Goal: Navigation & Orientation: Find specific page/section

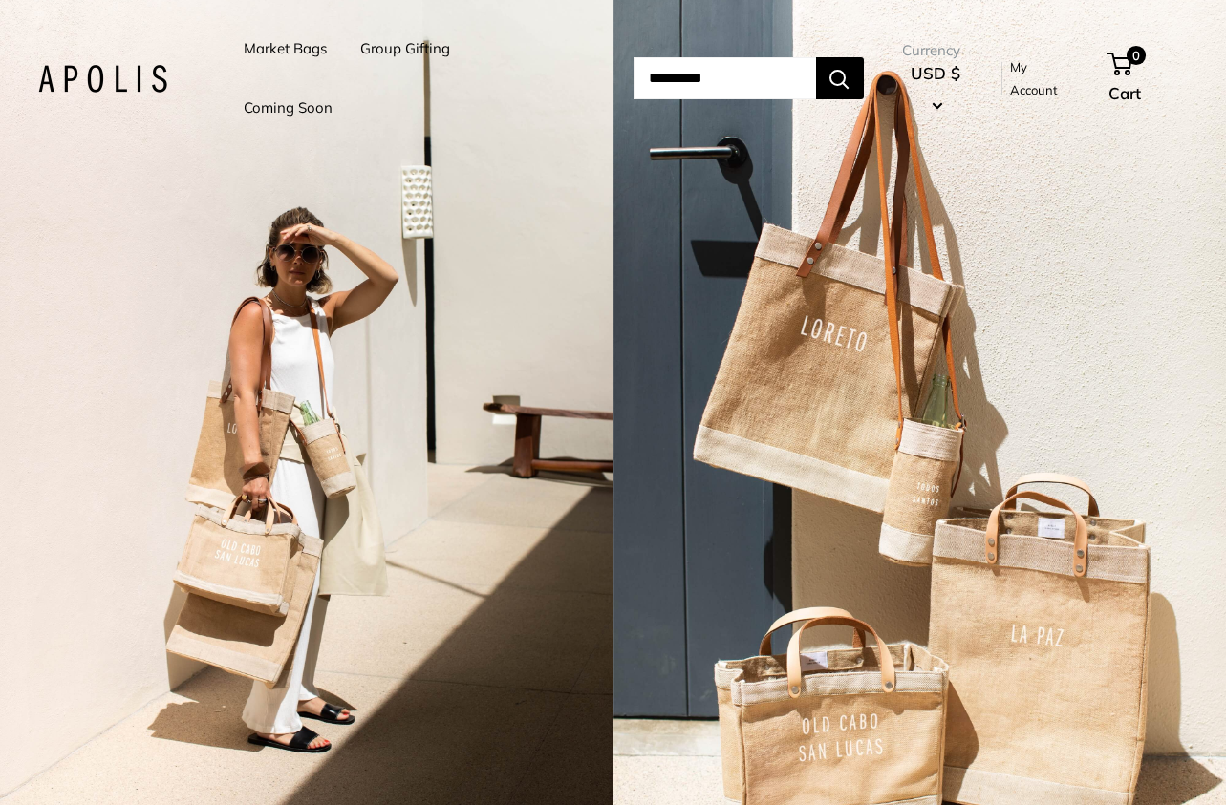
click at [289, 43] on link "Market Bags" at bounding box center [285, 48] width 83 height 27
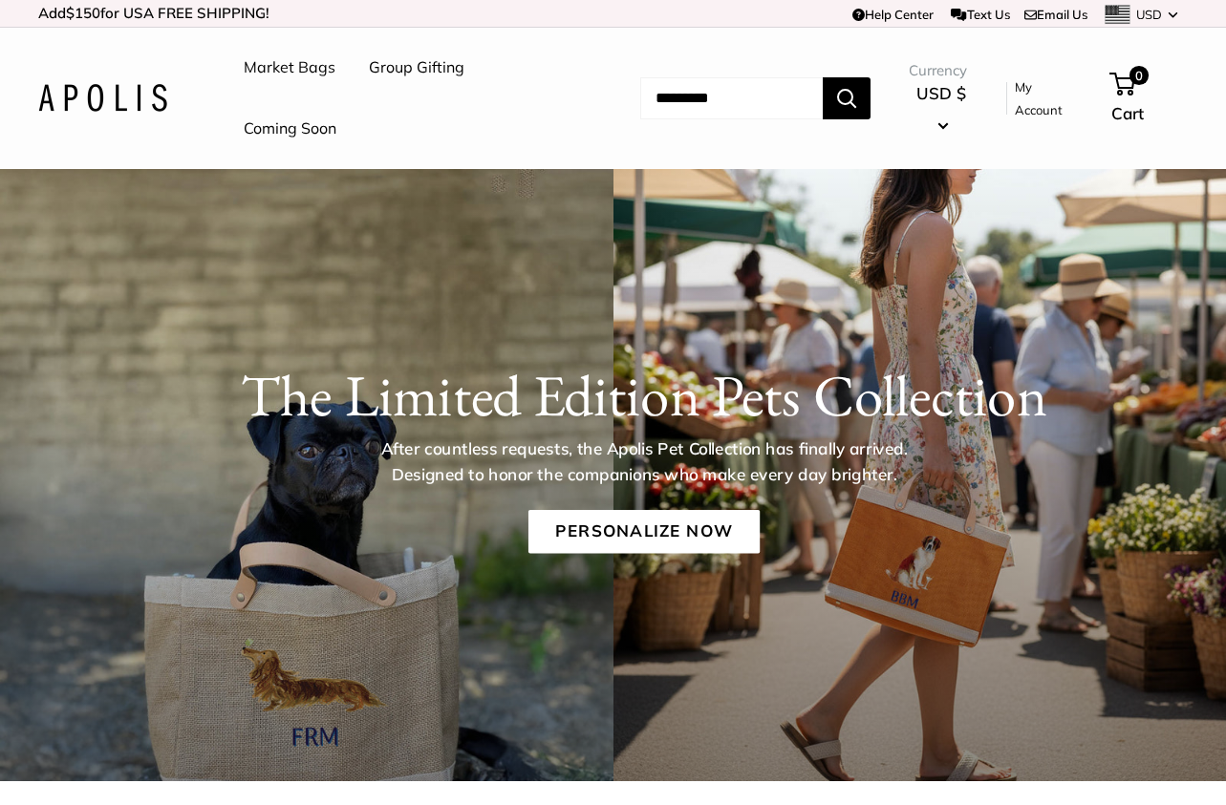
click at [111, 96] on img at bounding box center [102, 98] width 129 height 28
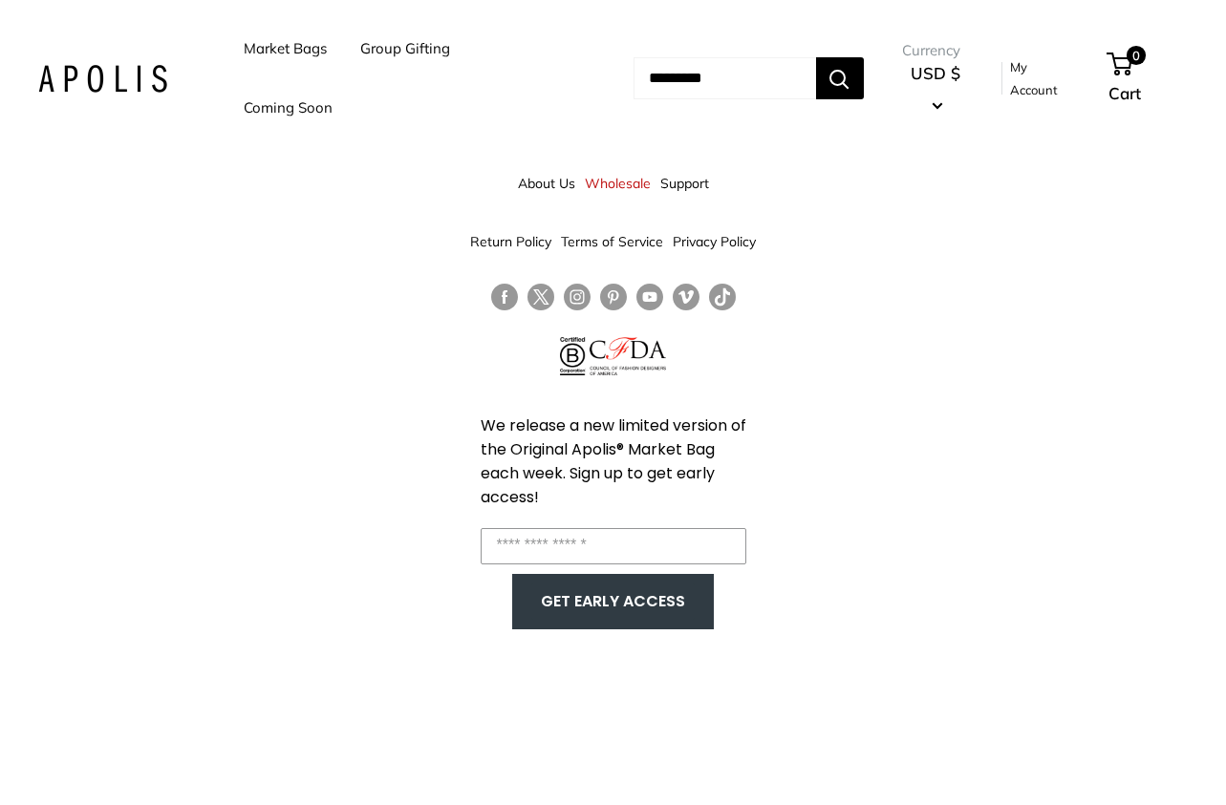
click at [283, 35] on link "Market Bags" at bounding box center [285, 48] width 83 height 27
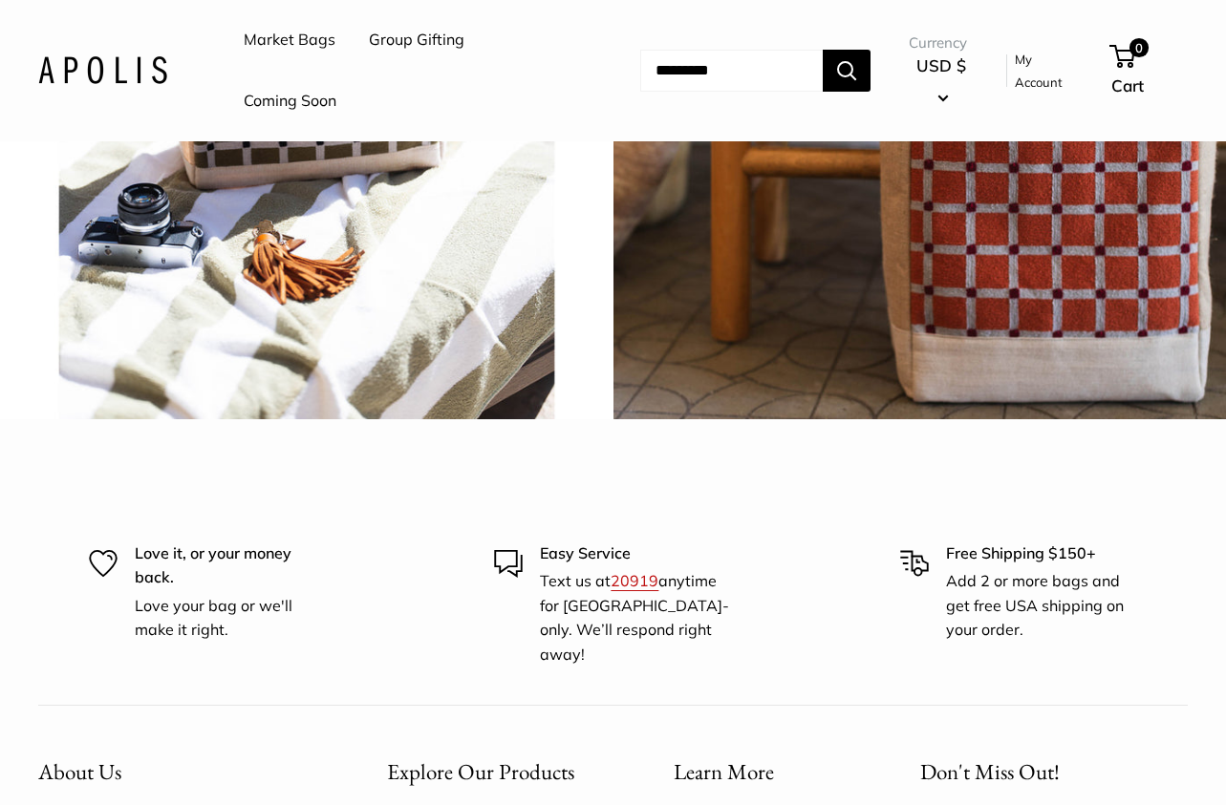
scroll to position [4295, 0]
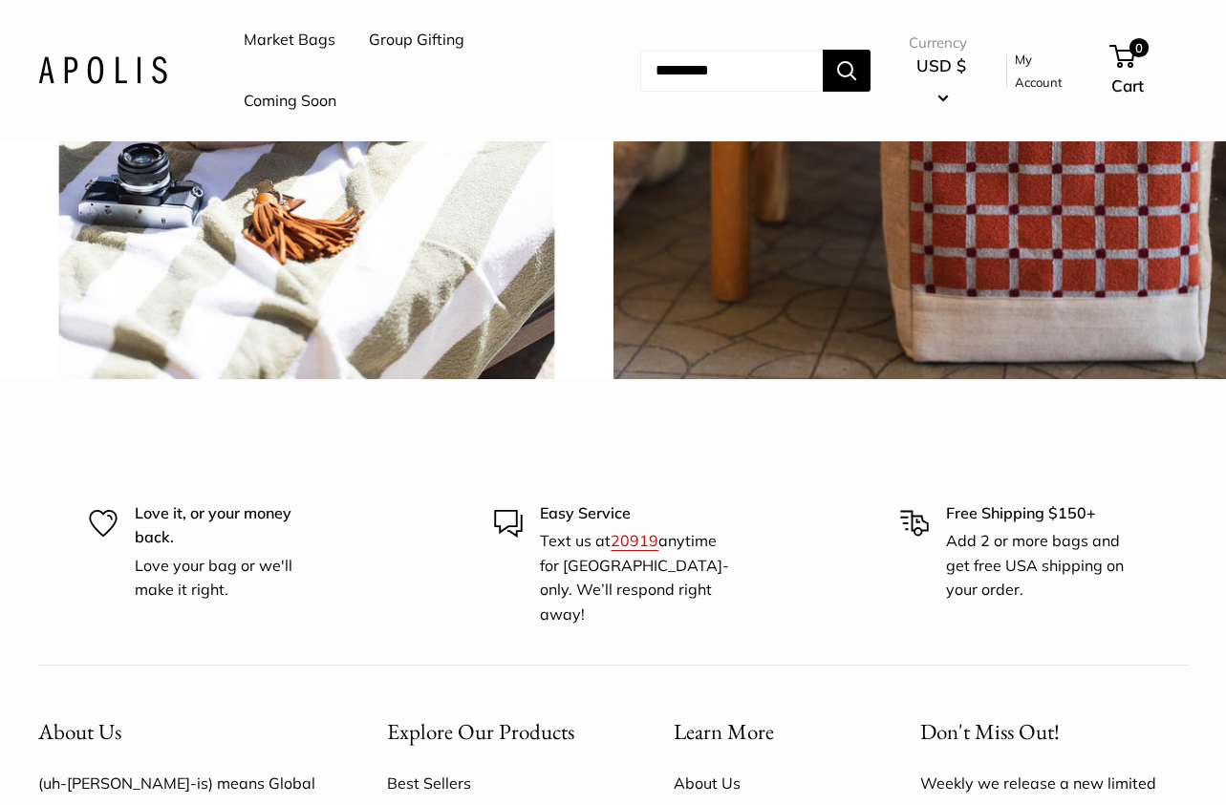
scroll to position [3956, 0]
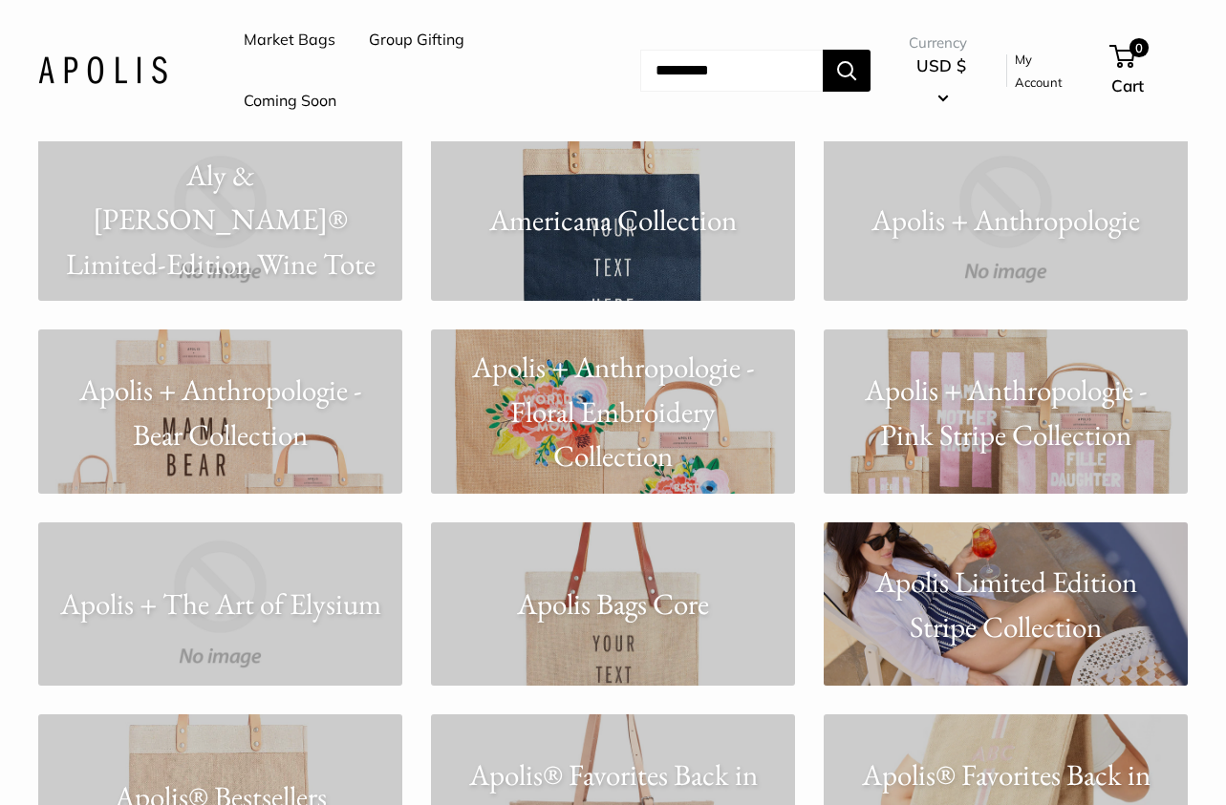
scroll to position [1143, 0]
click at [646, 422] on p "Apolis + Anthropologie - Floral Embroidery Collection" at bounding box center [613, 411] width 364 height 134
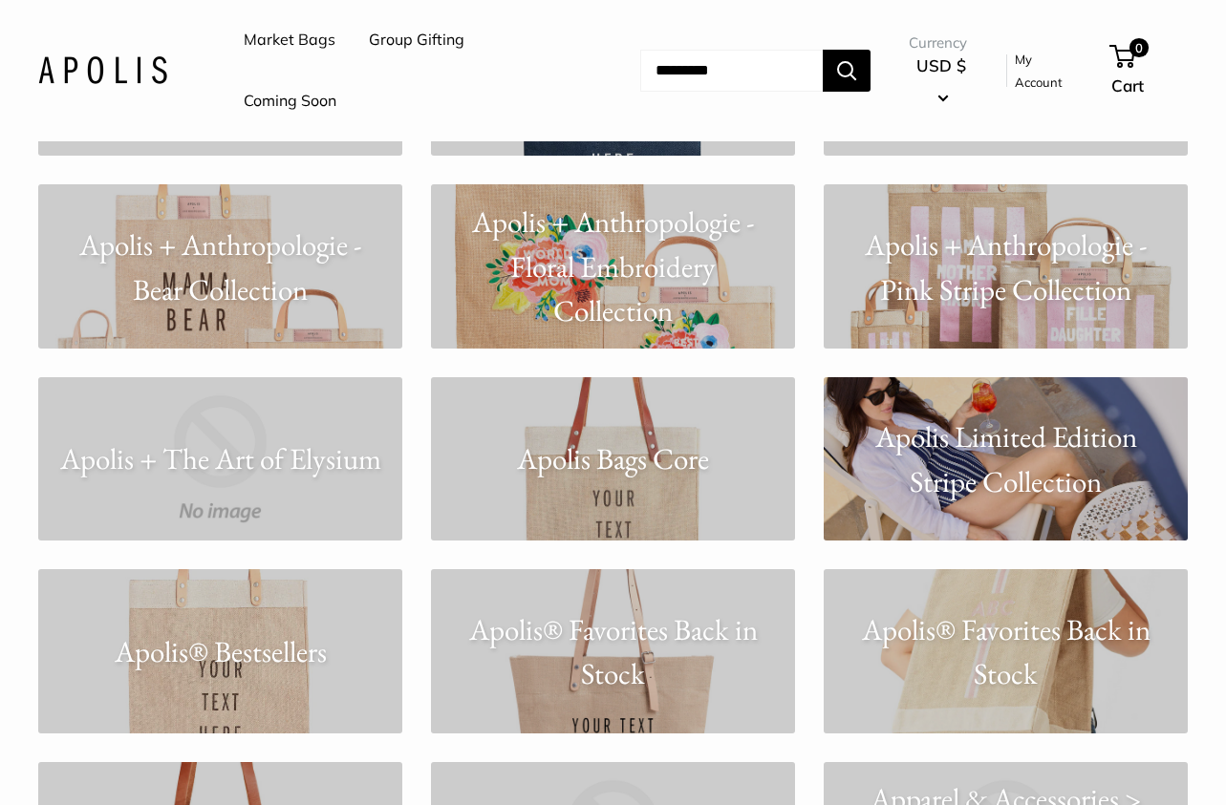
scroll to position [1130, 0]
